Goal: Task Accomplishment & Management: Manage account settings

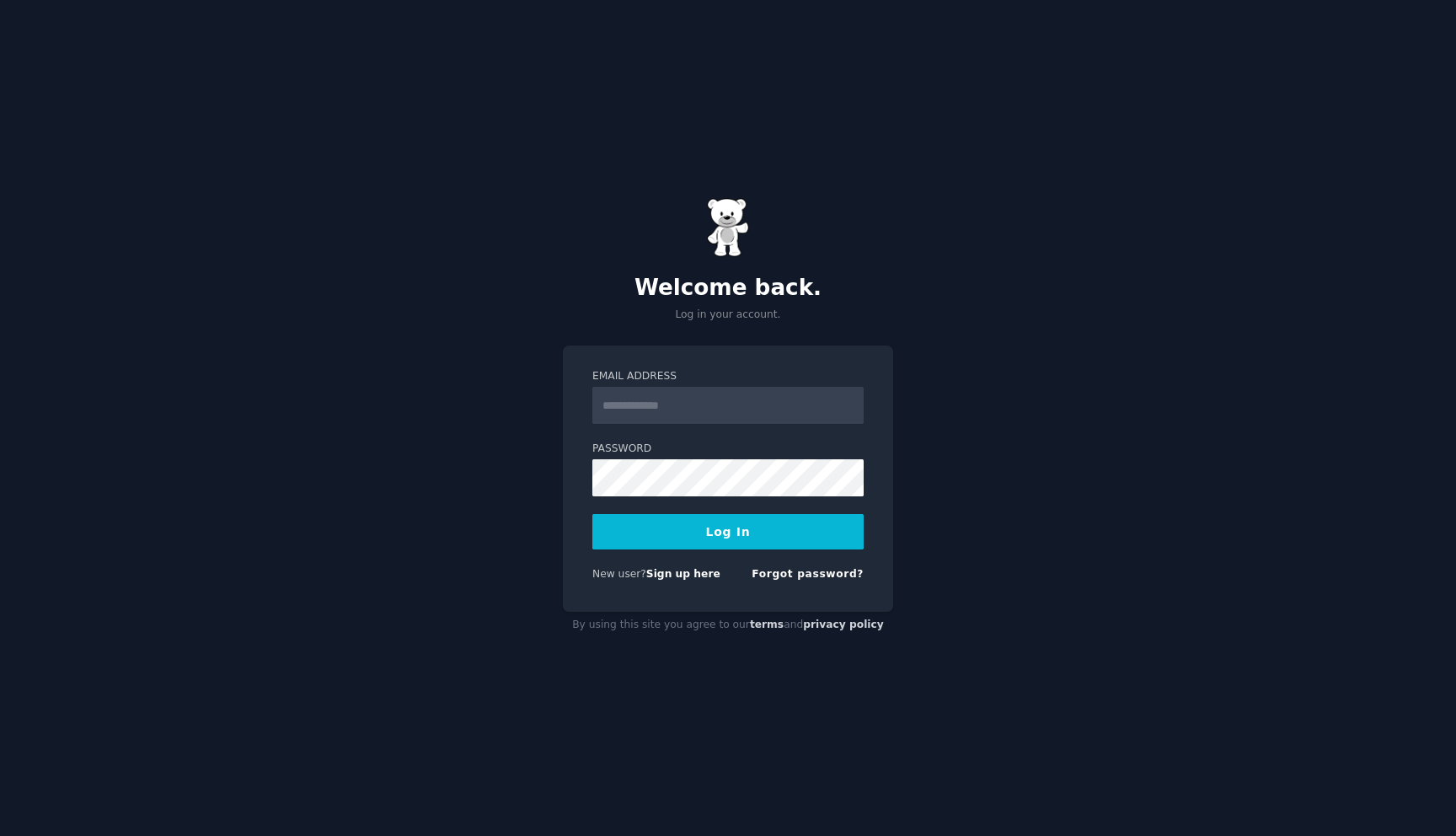
click at [484, 221] on div "Welcome back. Log in your account. Email Address Password Log In New user? Sign…" at bounding box center [728, 418] width 1456 height 836
click at [637, 391] on input "Email Address" at bounding box center [728, 405] width 271 height 37
click at [646, 455] on label "Password" at bounding box center [728, 448] width 271 height 15
click at [695, 410] on input "Email Address" at bounding box center [728, 405] width 271 height 37
type input "**********"
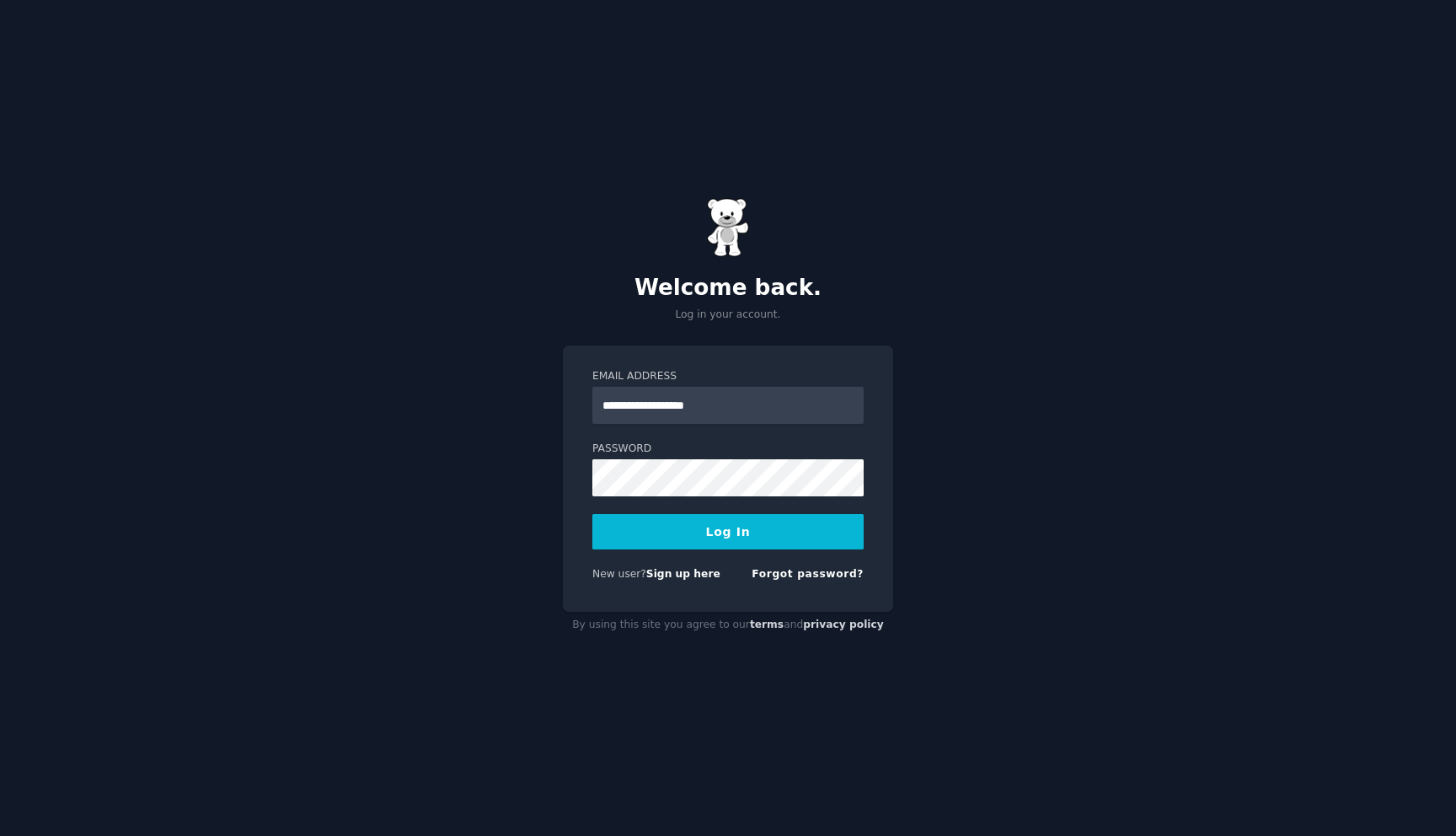
click at [732, 532] on button "Log In" at bounding box center [728, 532] width 271 height 36
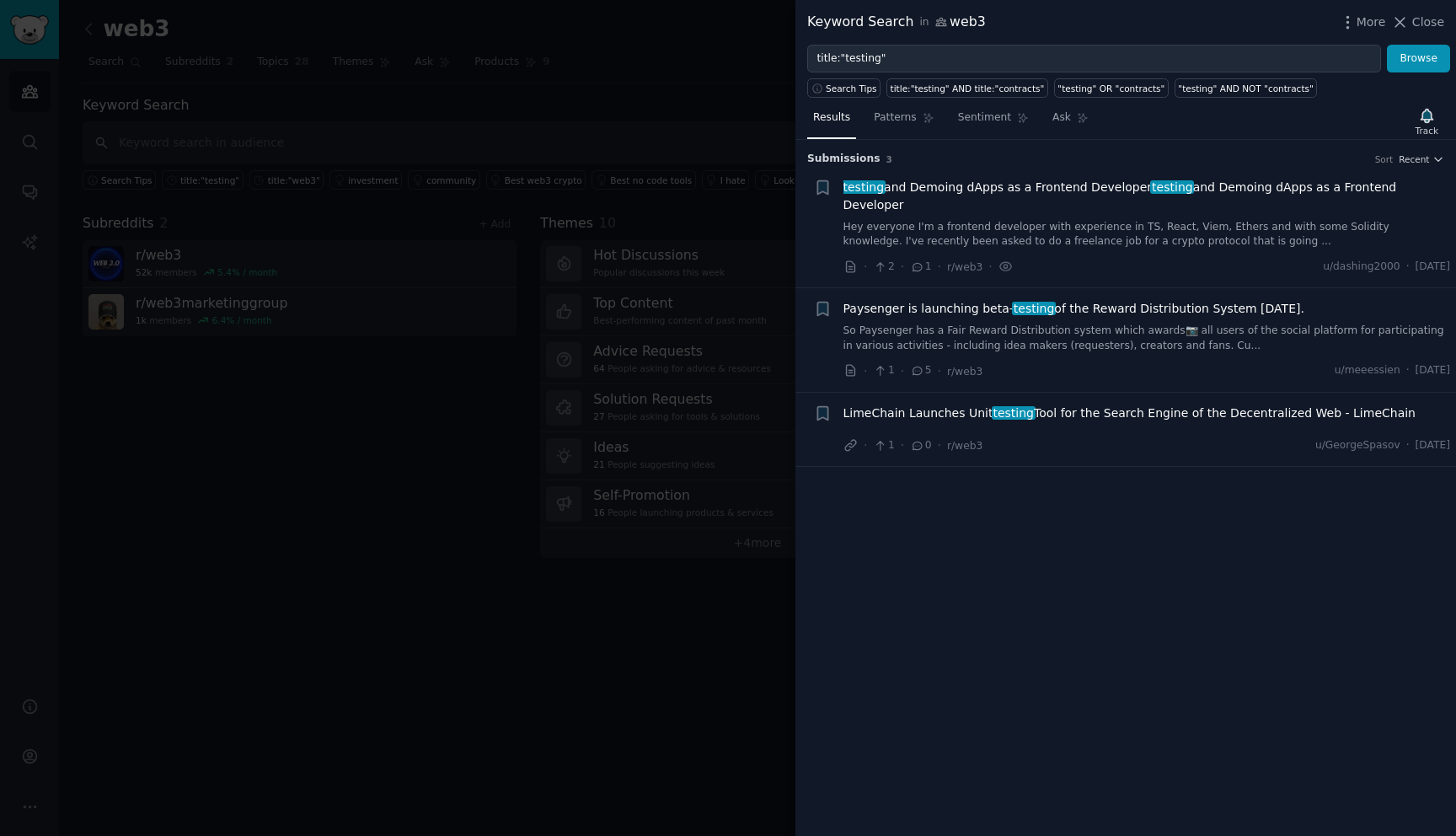
click at [538, 174] on div at bounding box center [728, 418] width 1456 height 836
